Goal: Task Accomplishment & Management: Manage account settings

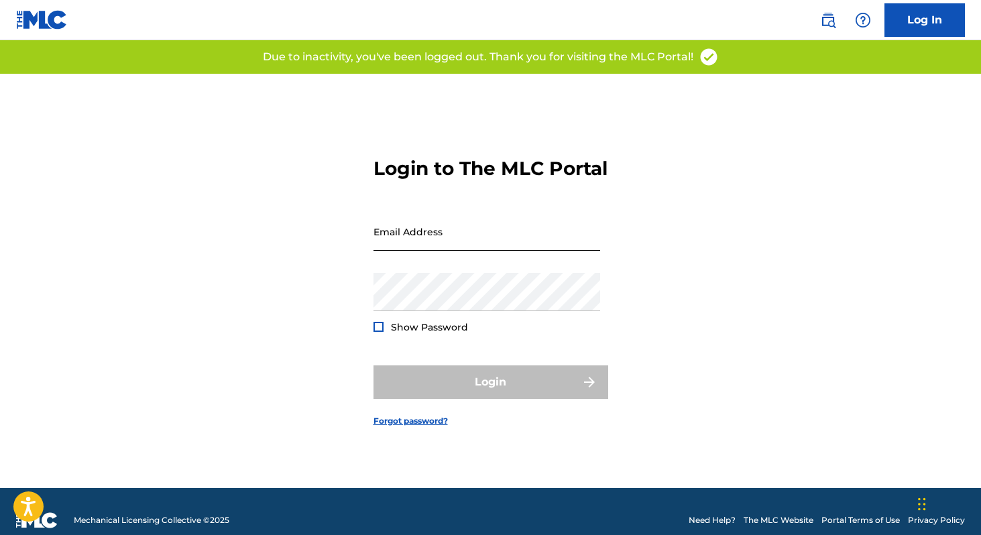
click at [449, 251] on input "Email Address" at bounding box center [487, 232] width 227 height 38
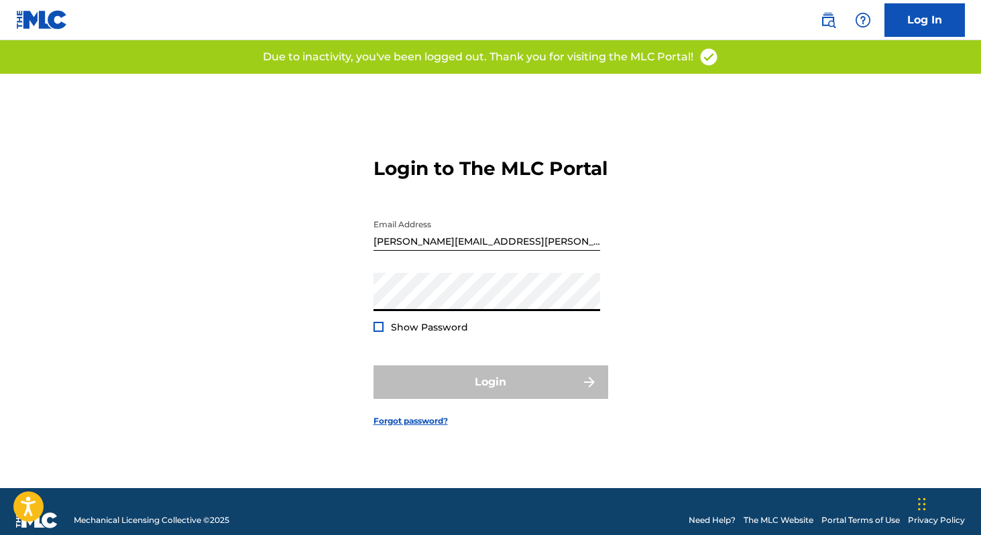
type input "licensing@lucidmusic.net"
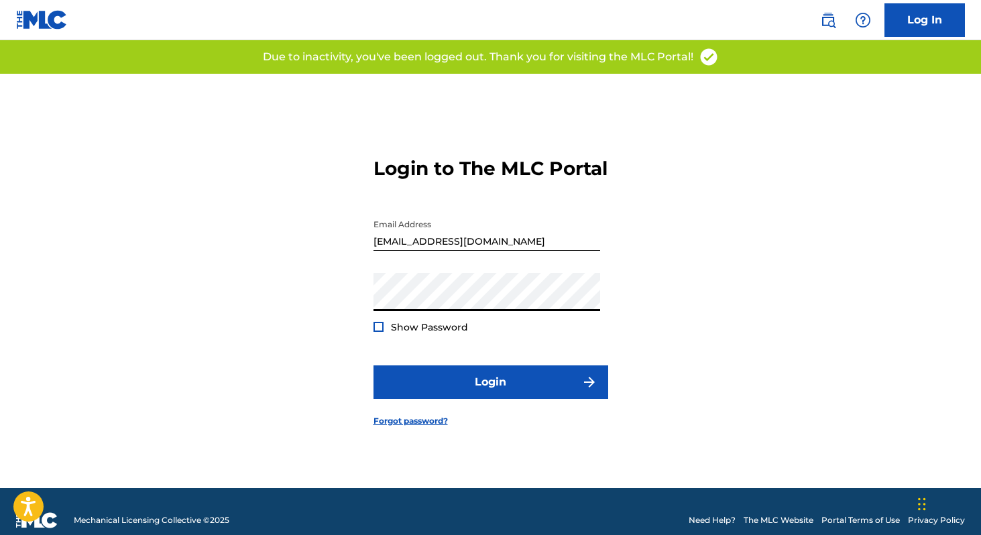
click at [383, 334] on div "Show Password" at bounding box center [421, 327] width 95 height 13
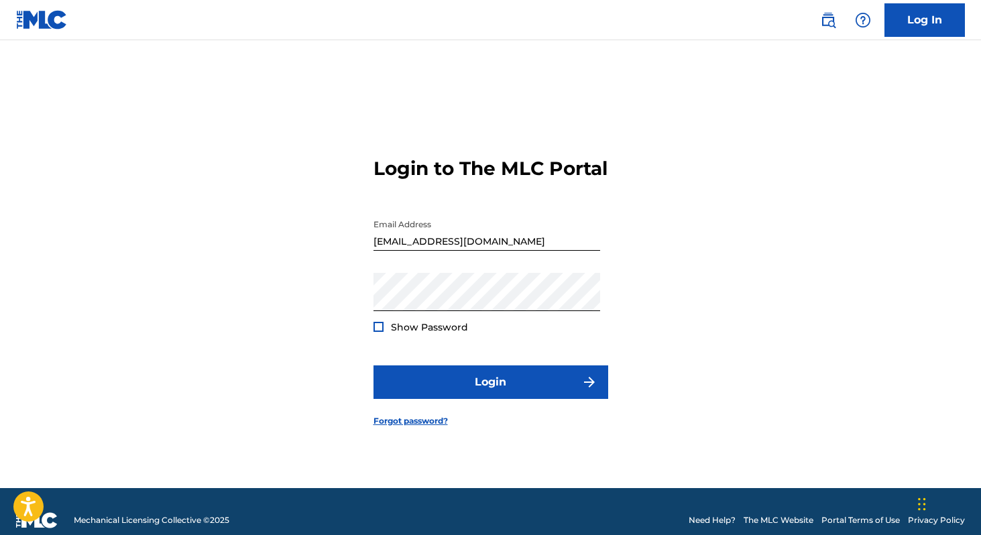
click at [378, 332] on div at bounding box center [379, 327] width 10 height 10
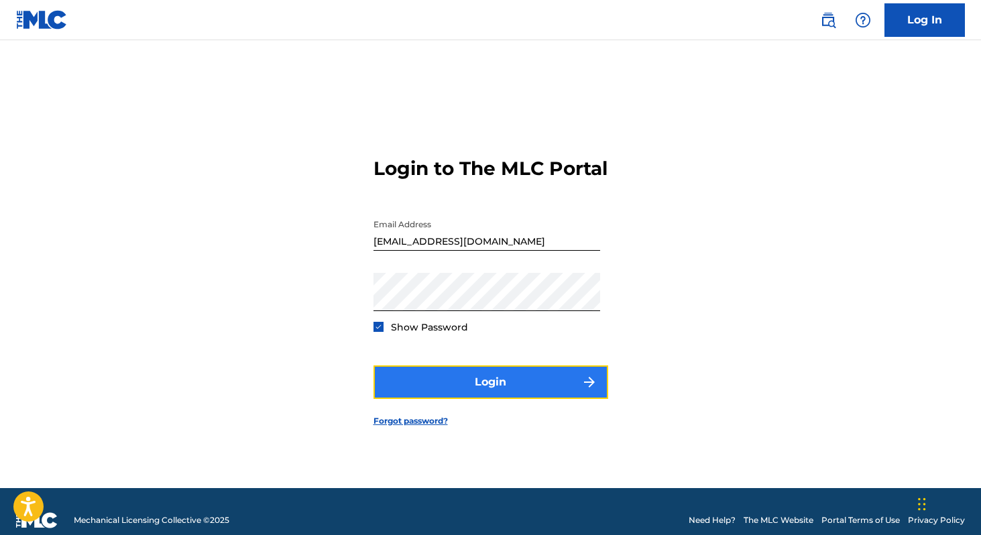
click at [417, 389] on button "Login" at bounding box center [491, 383] width 235 height 34
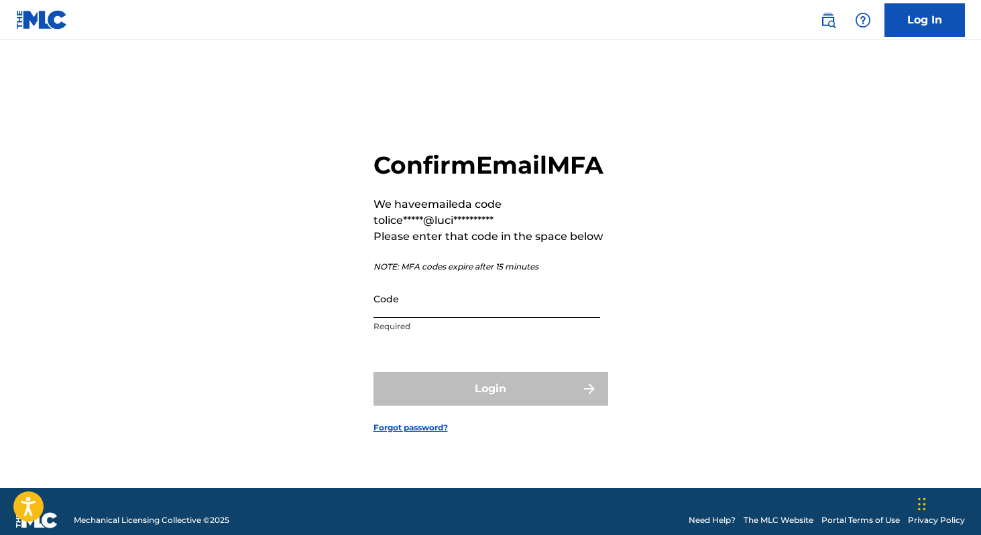
click at [409, 315] on input "Code" at bounding box center [487, 299] width 227 height 38
paste input "366108"
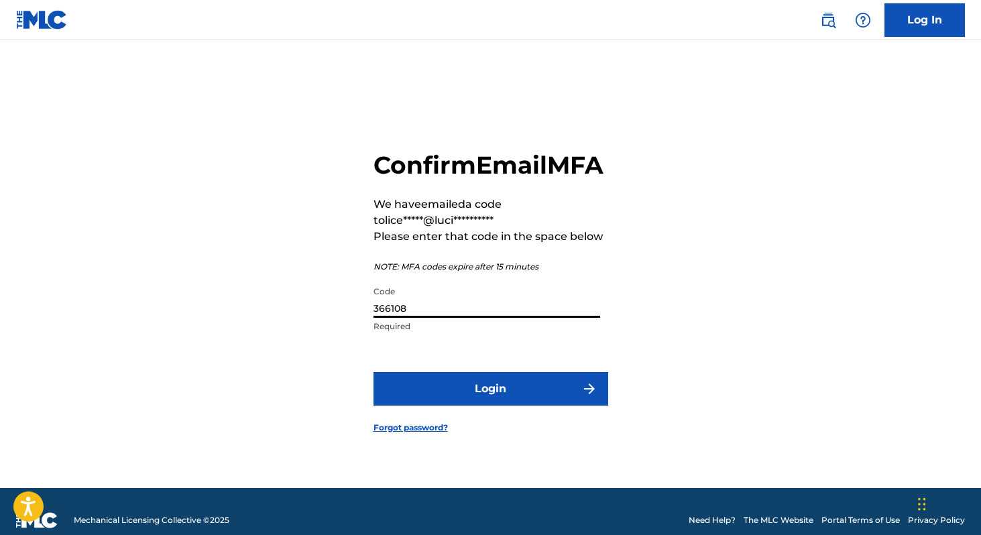
type input "366108"
click at [374, 372] on button "Login" at bounding box center [491, 389] width 235 height 34
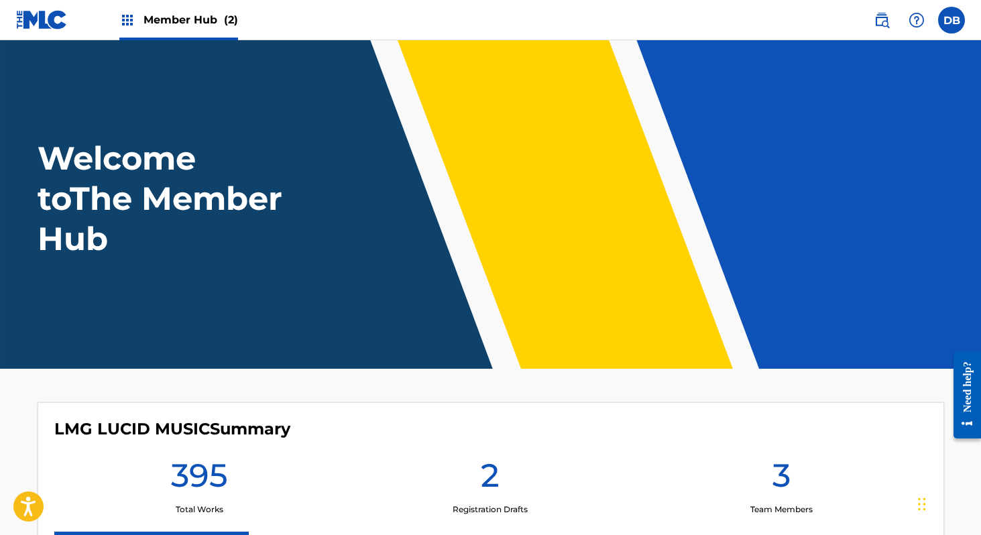
click at [136, 17] on div "Member Hub (2)" at bounding box center [178, 20] width 119 height 40
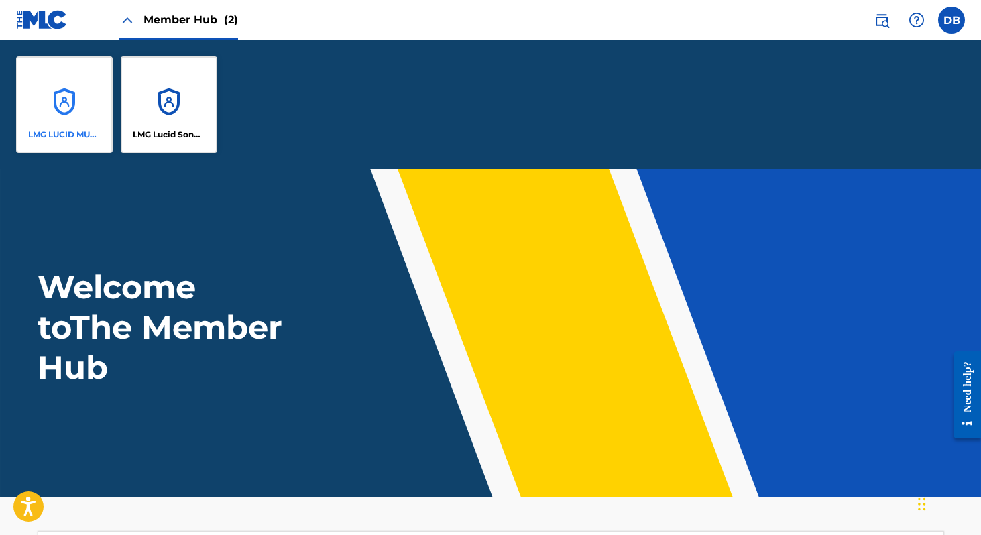
click at [78, 79] on div "LMG LUCID MUSIC" at bounding box center [64, 104] width 97 height 97
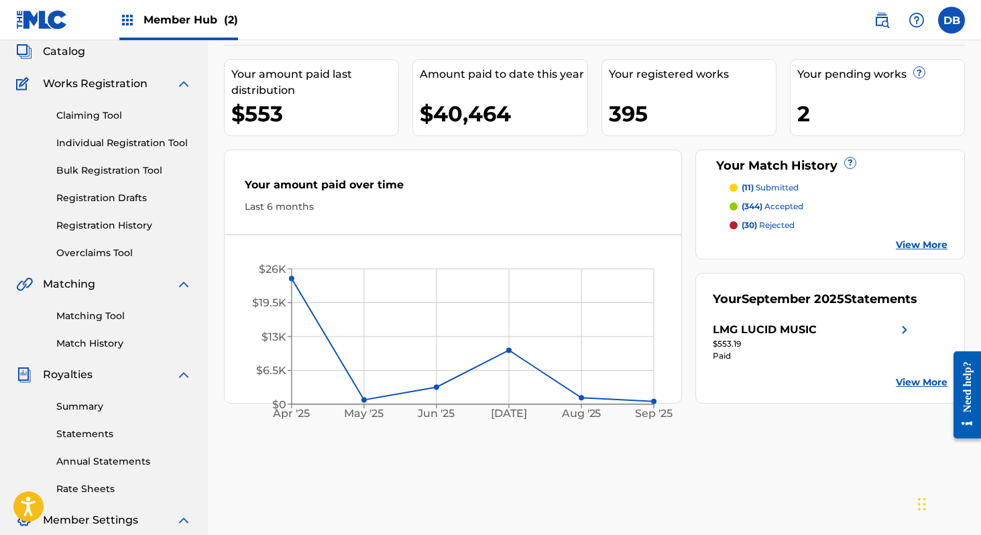
scroll to position [89, 0]
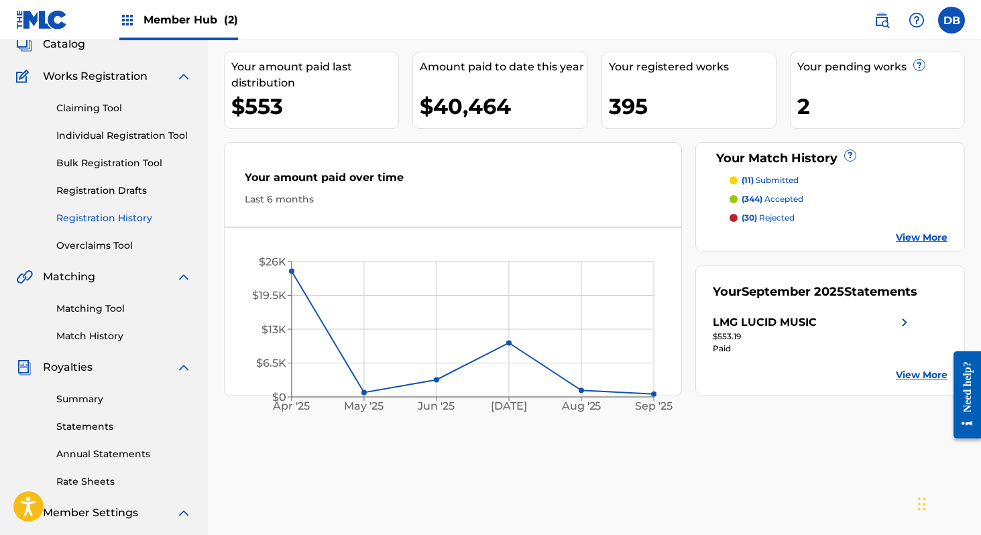
click at [109, 221] on link "Registration History" at bounding box center [123, 218] width 135 height 14
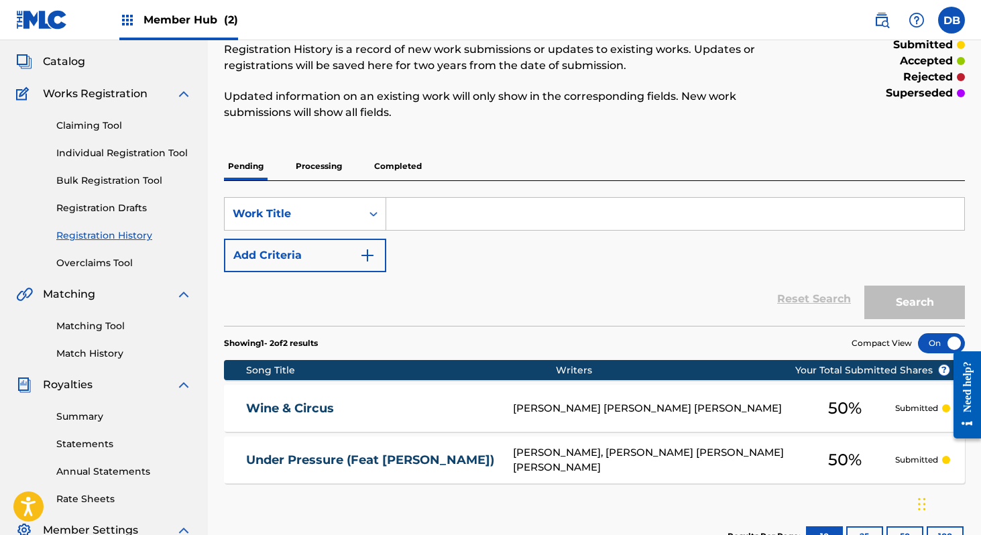
scroll to position [32, 0]
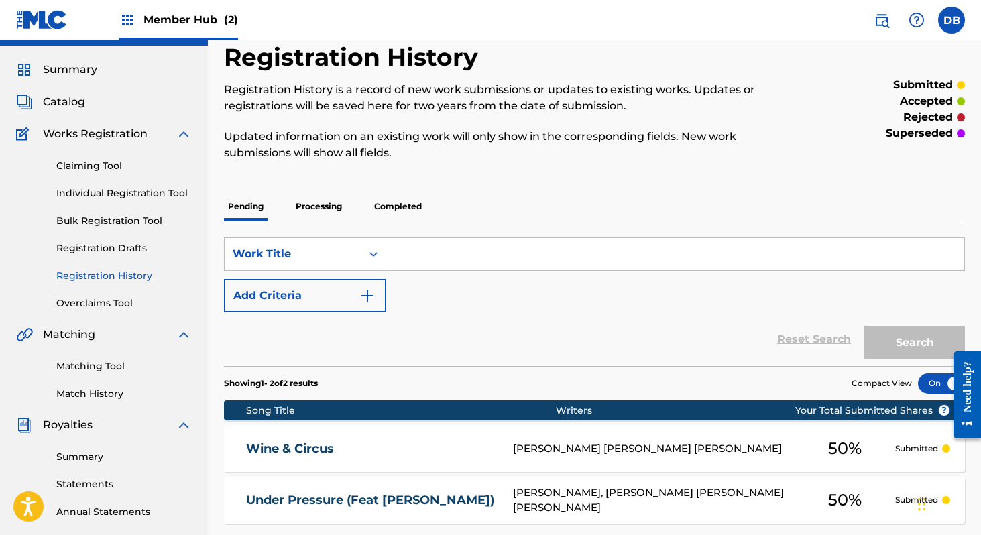
click at [317, 207] on p "Processing" at bounding box center [319, 207] width 54 height 28
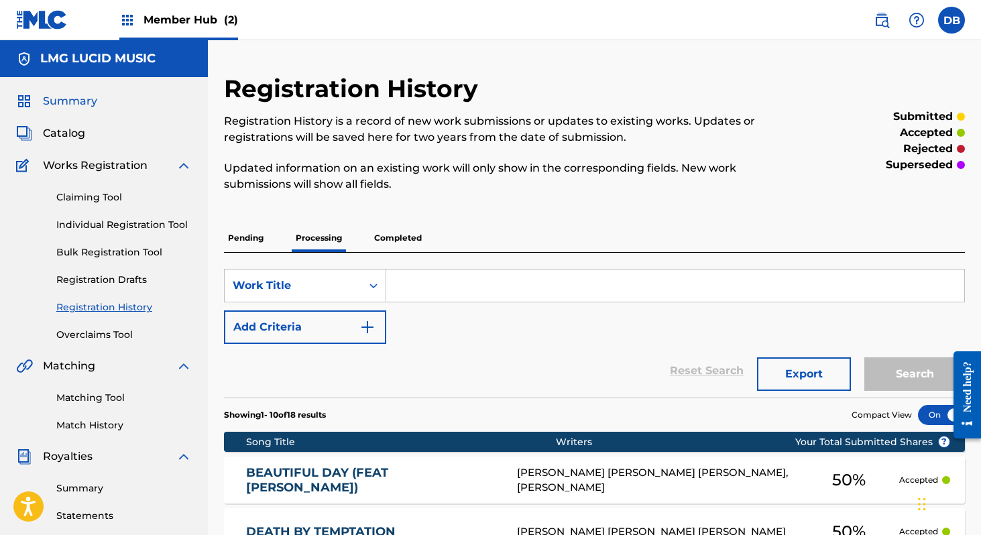
click at [78, 101] on span "Summary" at bounding box center [70, 101] width 54 height 16
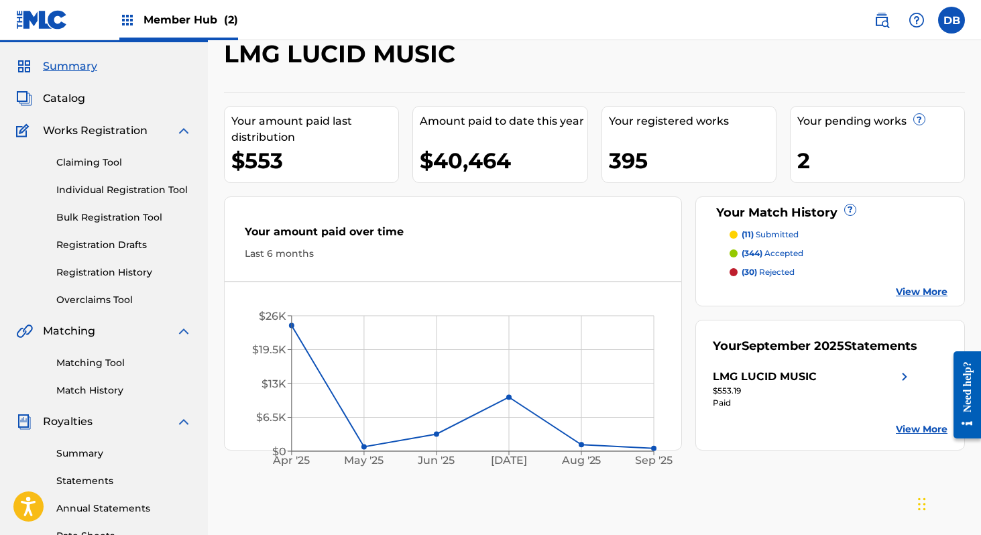
scroll to position [74, 0]
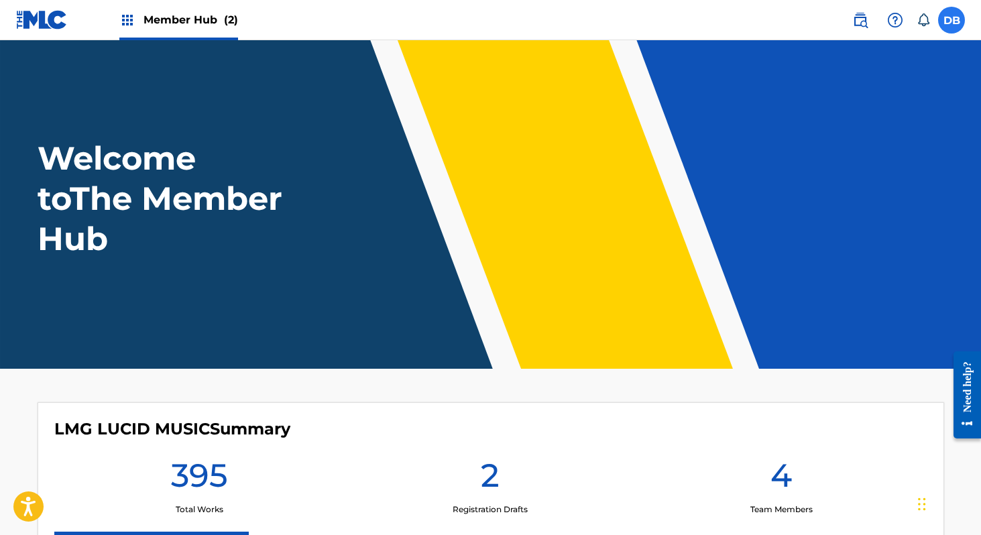
click at [954, 27] on label at bounding box center [951, 20] width 27 height 27
click at [952, 20] on input "DB Darren Briggs licensing@lucidmusic.net Notification Preferences Profile Log …" at bounding box center [952, 20] width 0 height 0
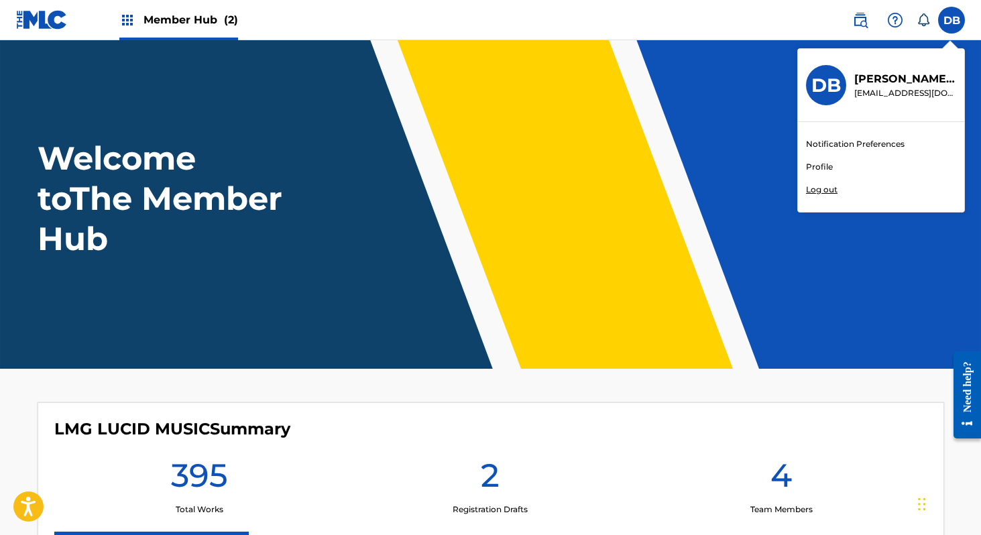
click at [822, 193] on p "Log out" at bounding box center [822, 190] width 32 height 12
click at [952, 20] on input "DB Darren Briggs licensing@lucidmusic.net Notification Preferences Profile Log …" at bounding box center [952, 20] width 0 height 0
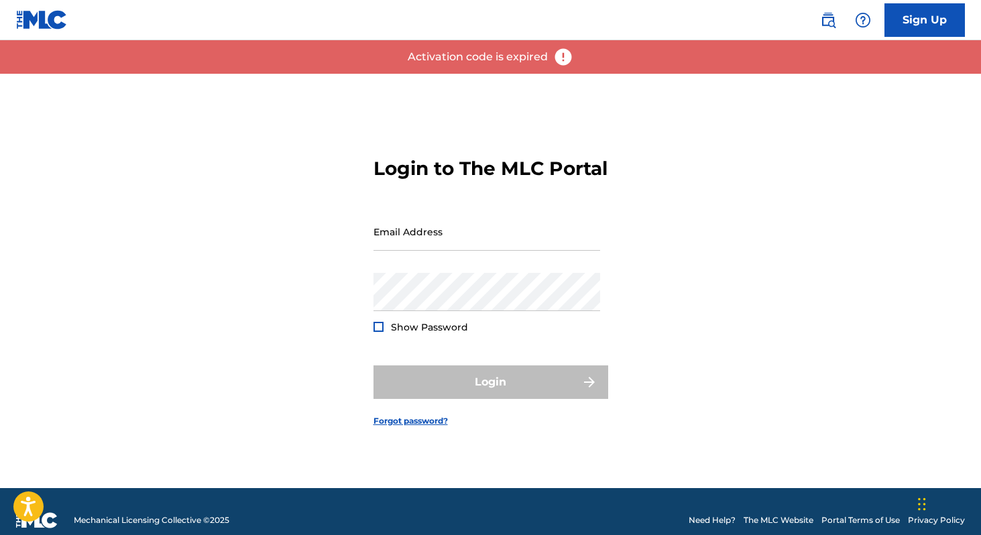
click at [565, 60] on img at bounding box center [563, 57] width 20 height 20
